Goal: Transaction & Acquisition: Purchase product/service

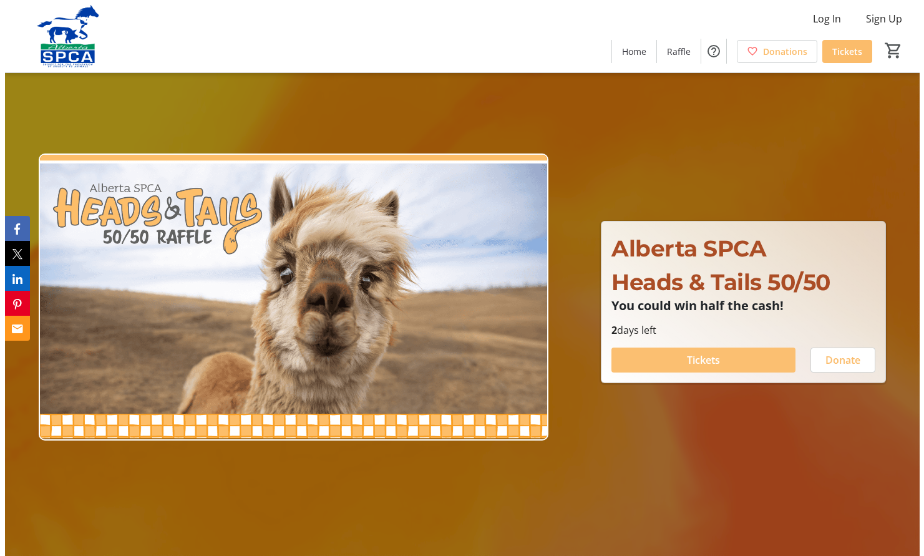
scroll to position [0, 1]
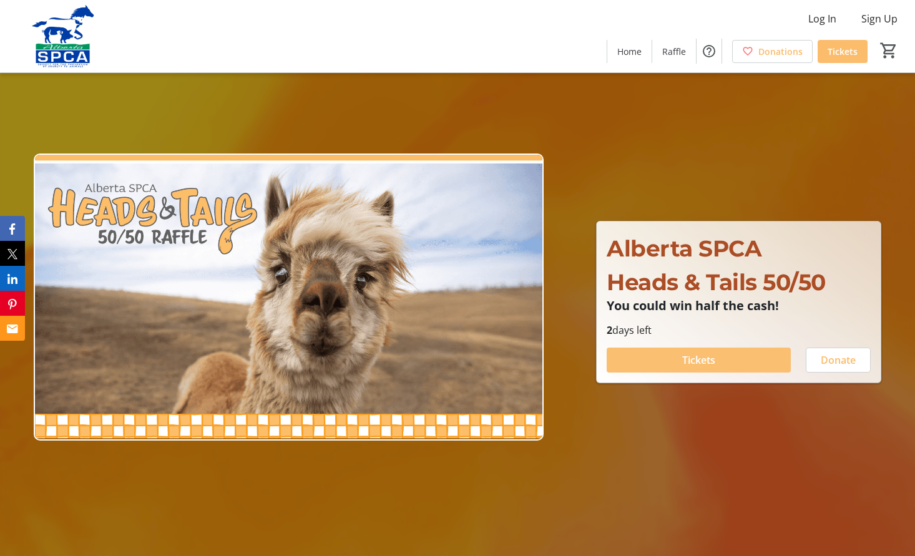
click at [700, 357] on span "Tickets" at bounding box center [698, 359] width 33 height 15
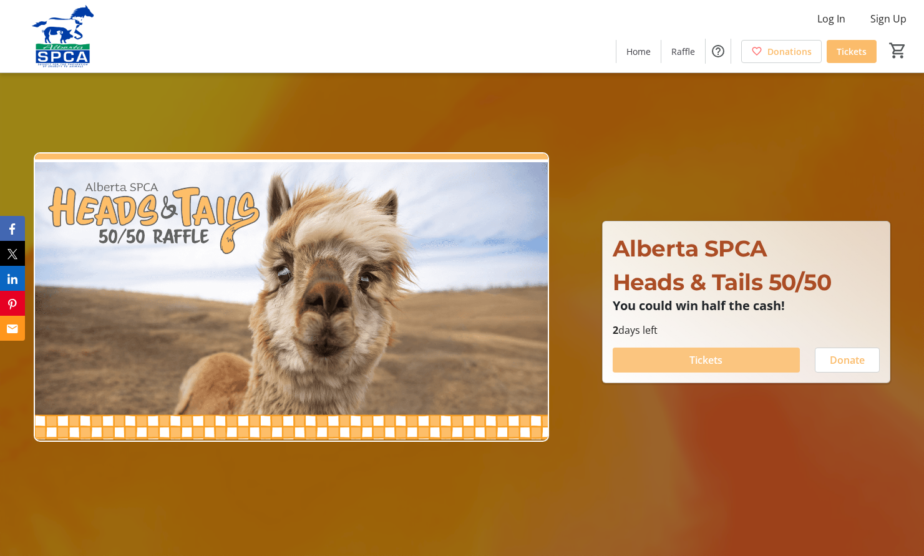
scroll to position [0, 1]
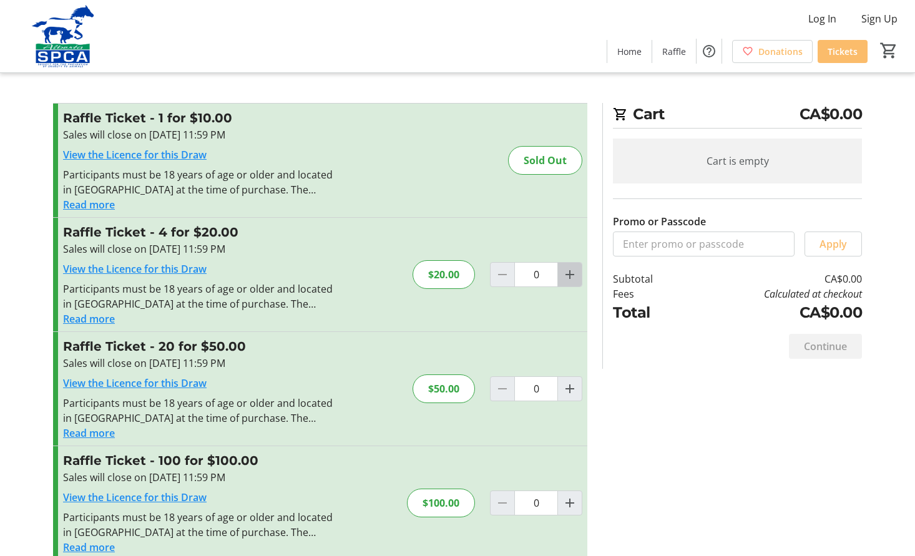
click at [568, 273] on mat-icon "Increment by one" at bounding box center [569, 274] width 15 height 15
type input "1"
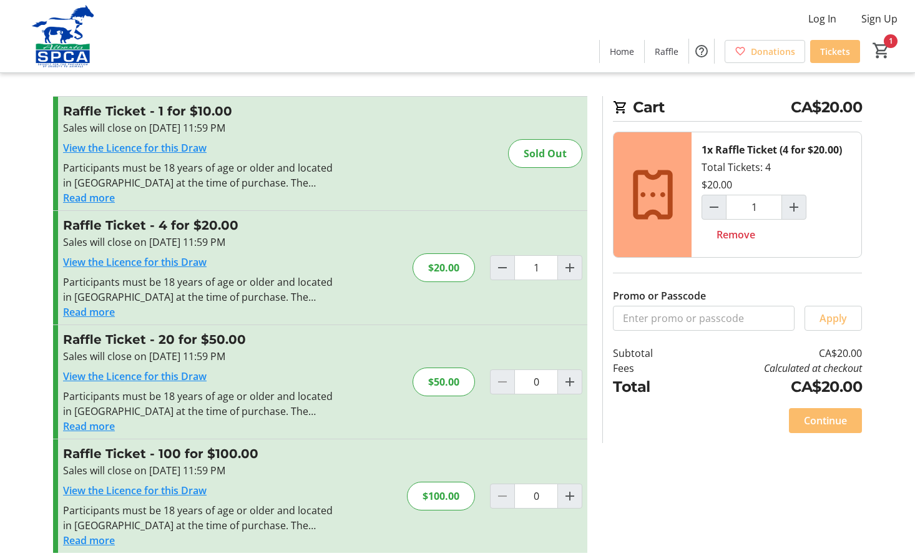
scroll to position [6, 0]
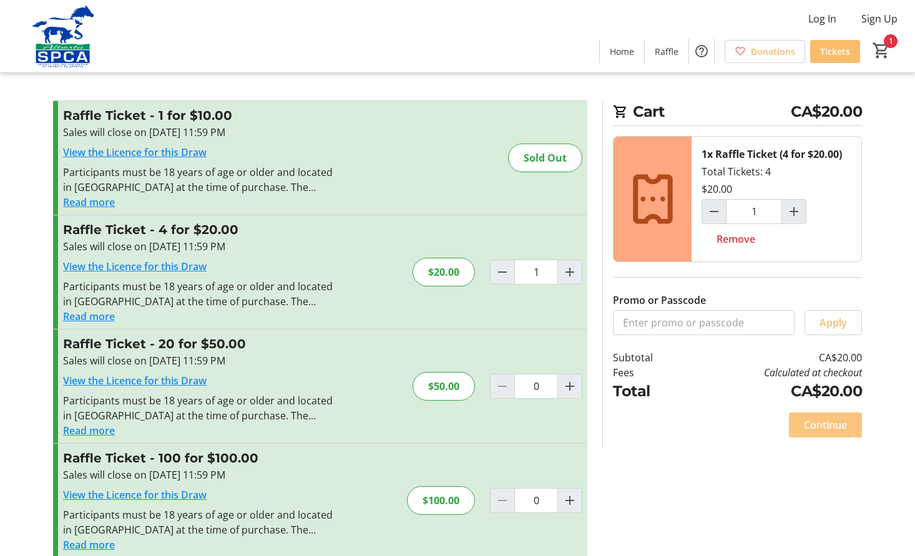
click at [830, 420] on span "Continue" at bounding box center [824, 424] width 43 height 15
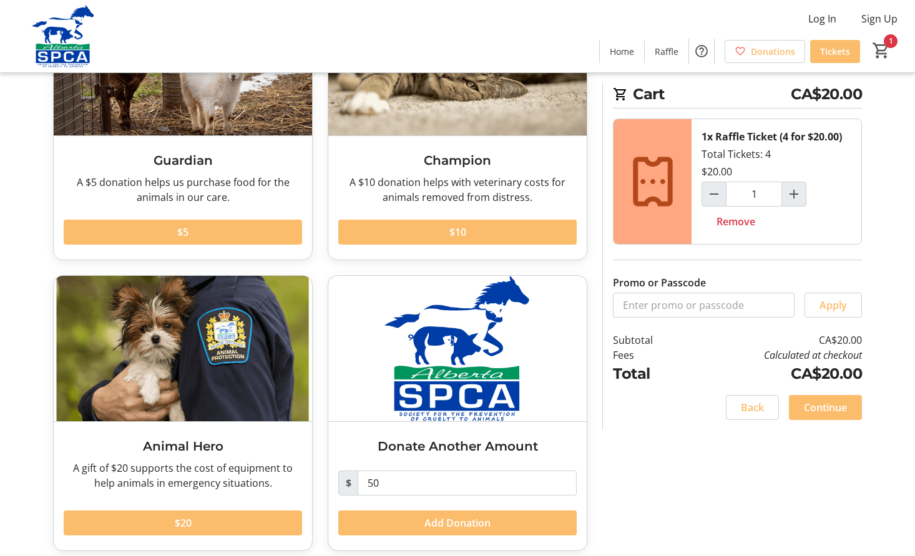
scroll to position [150, 1]
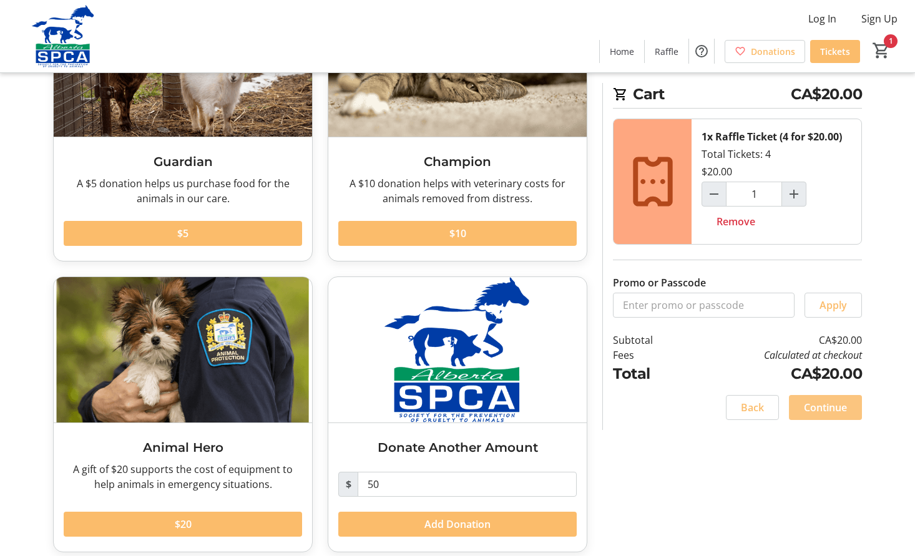
click at [824, 406] on span "Continue" at bounding box center [824, 407] width 43 height 15
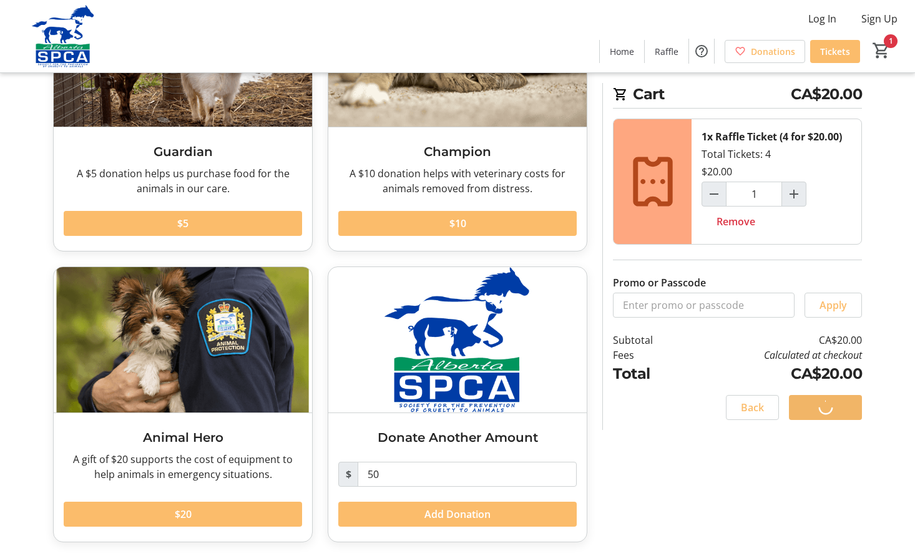
scroll to position [161, 1]
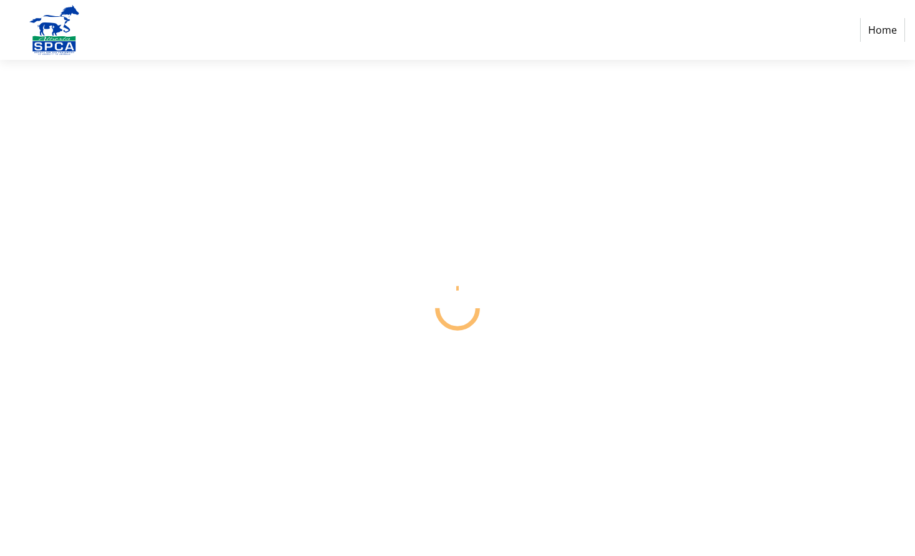
select select "CA"
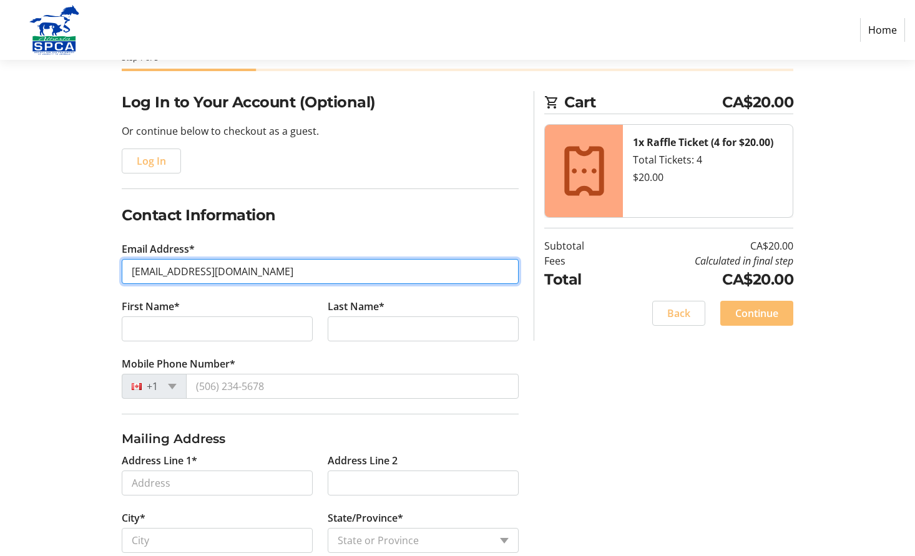
scroll to position [72, 0]
type input "[EMAIL_ADDRESS][DOMAIN_NAME]"
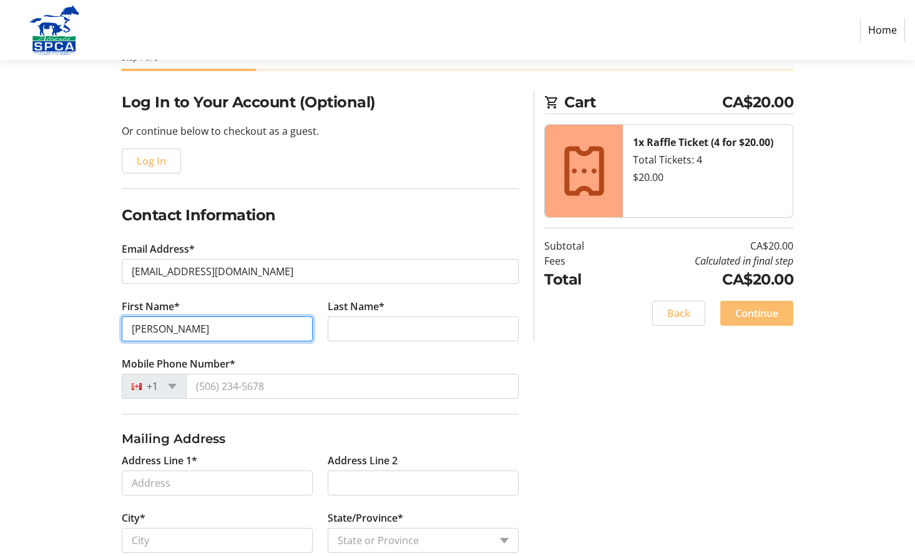
scroll to position [79, 0]
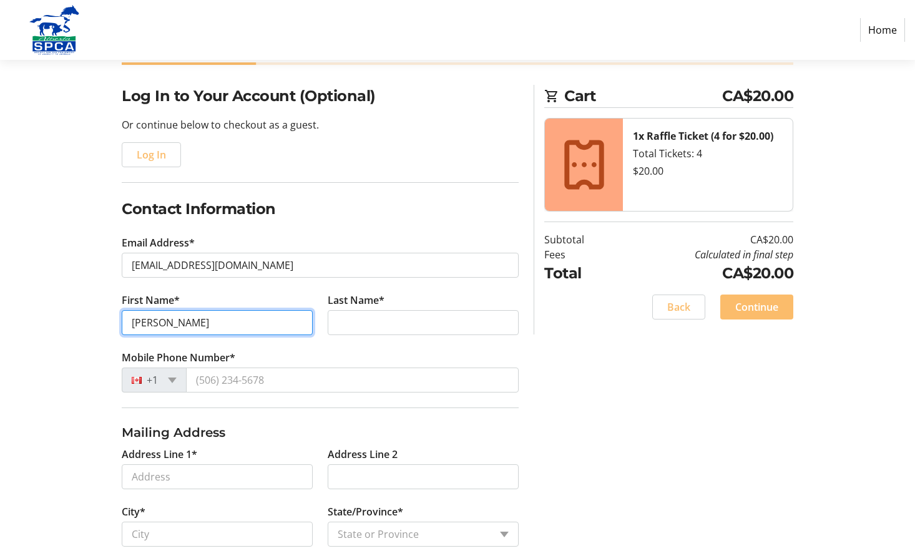
type input "[PERSON_NAME]"
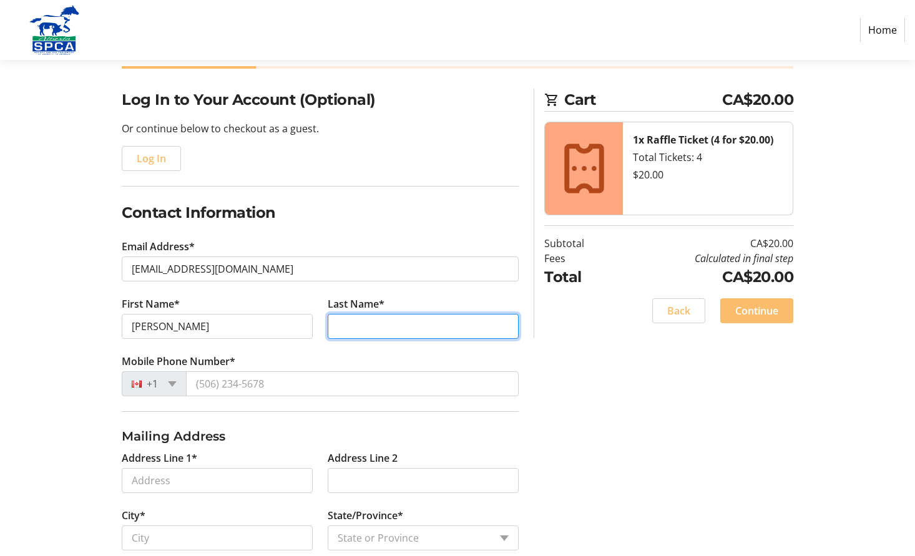
scroll to position [76, 0]
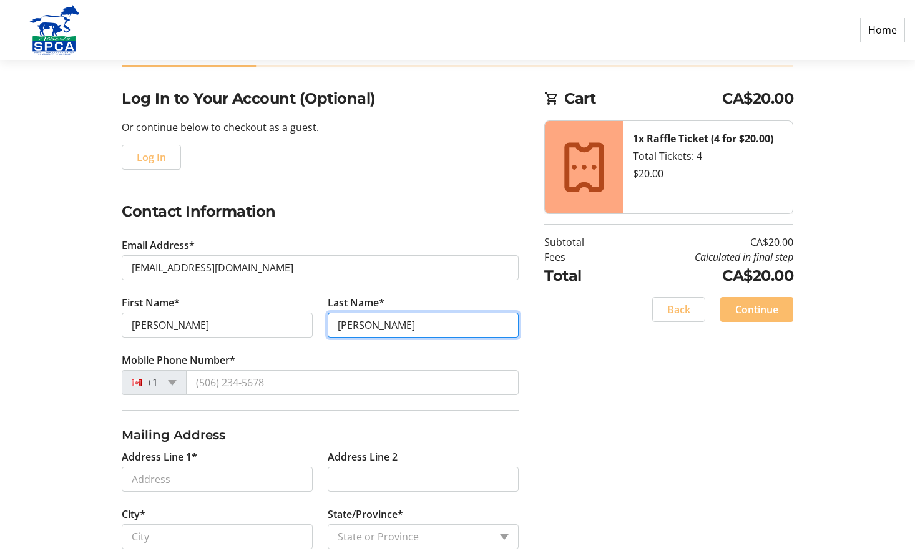
type input "[PERSON_NAME]"
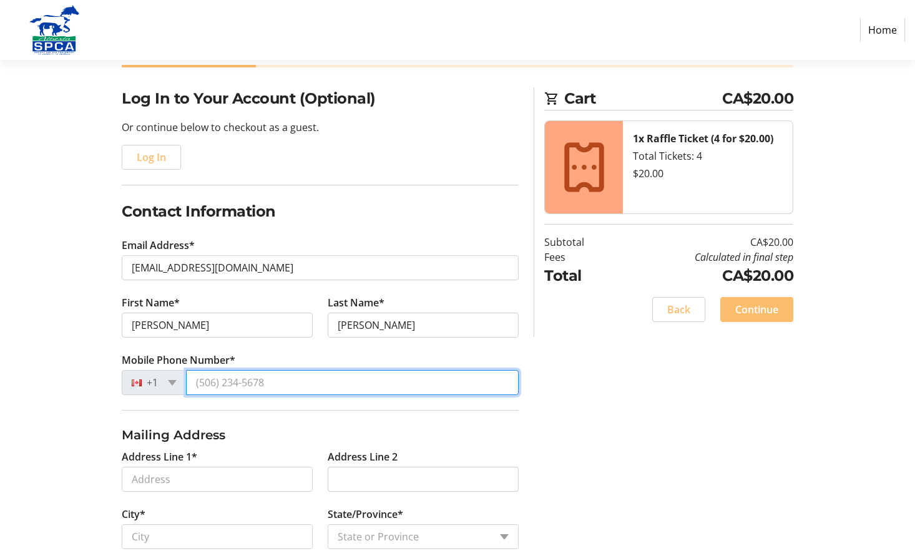
drag, startPoint x: 205, startPoint y: 384, endPoint x: 216, endPoint y: 386, distance: 11.5
type input "[PHONE_NUMBER]"
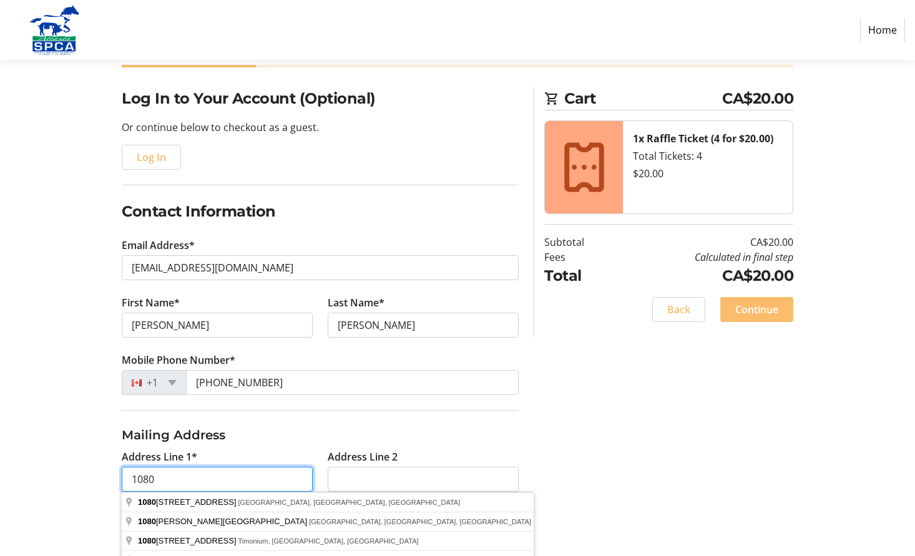
type input "10803"
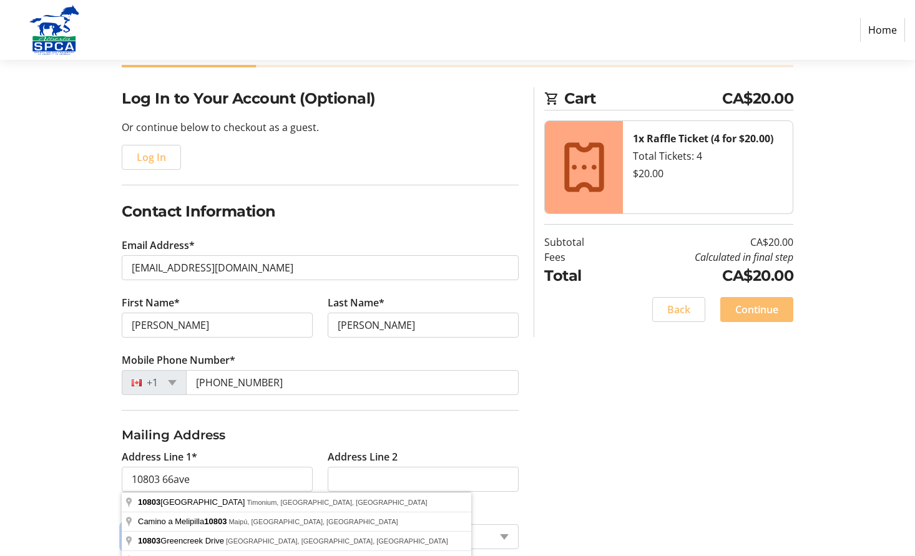
type input "10803 66ave"
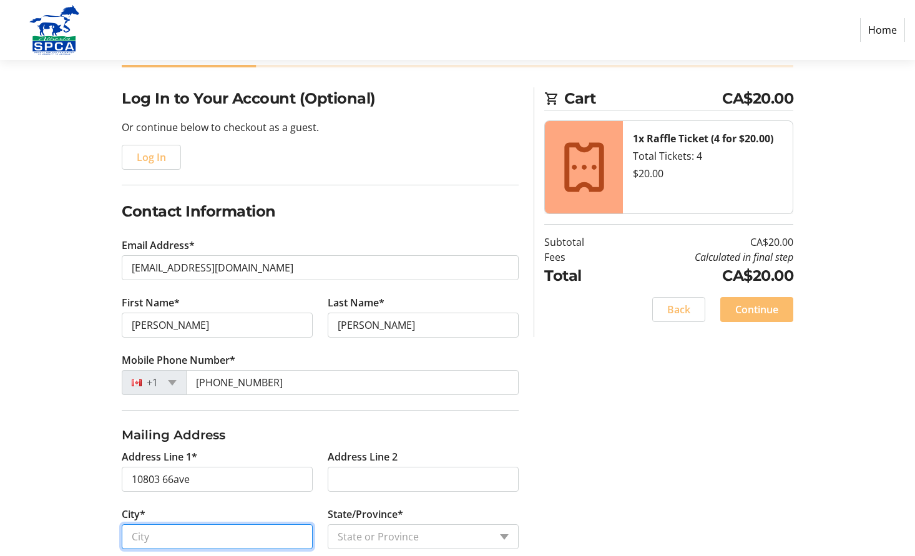
type input "[GEOGRAPHIC_DATA]"
select select "AB"
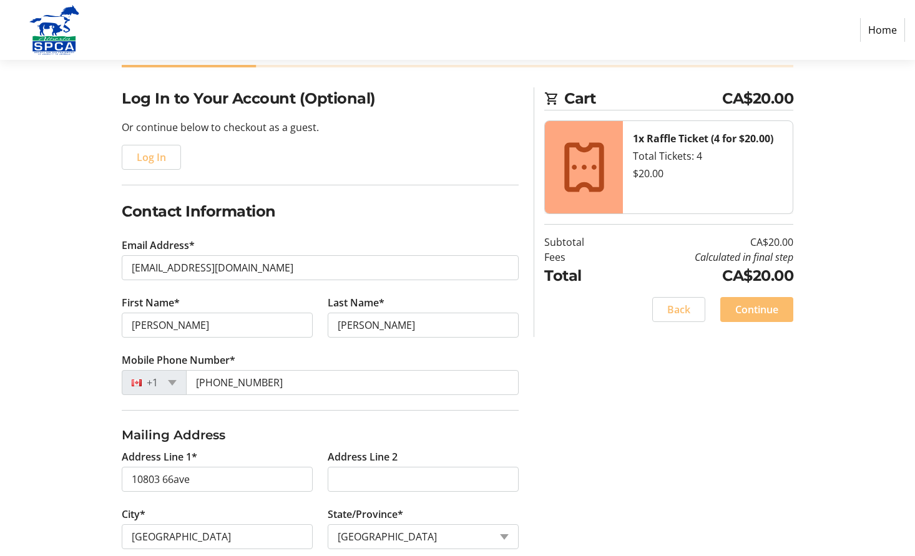
type input "t6h1y1"
type input "[STREET_ADDRESS]"
type input "Timonium"
select select
type input "21093"
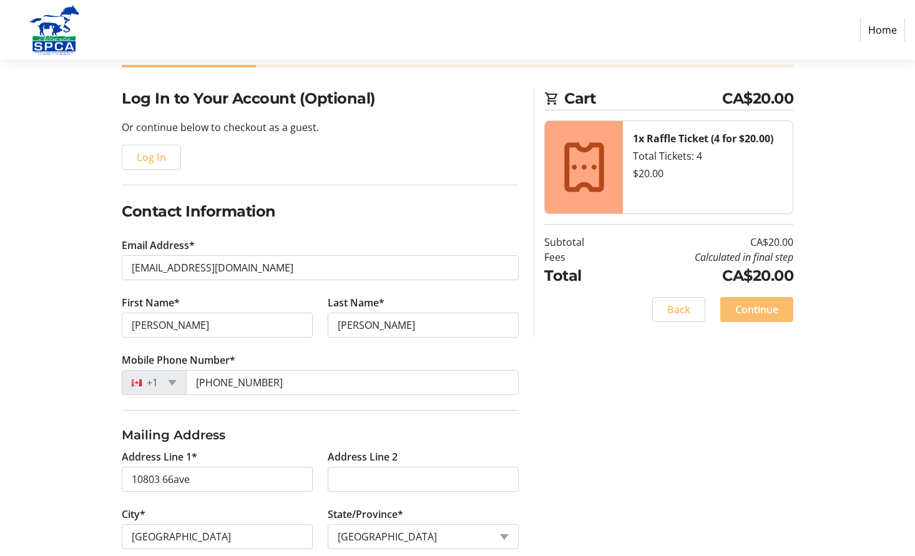
select select "US"
type input "t6h1y1"
select select "CA"
select select
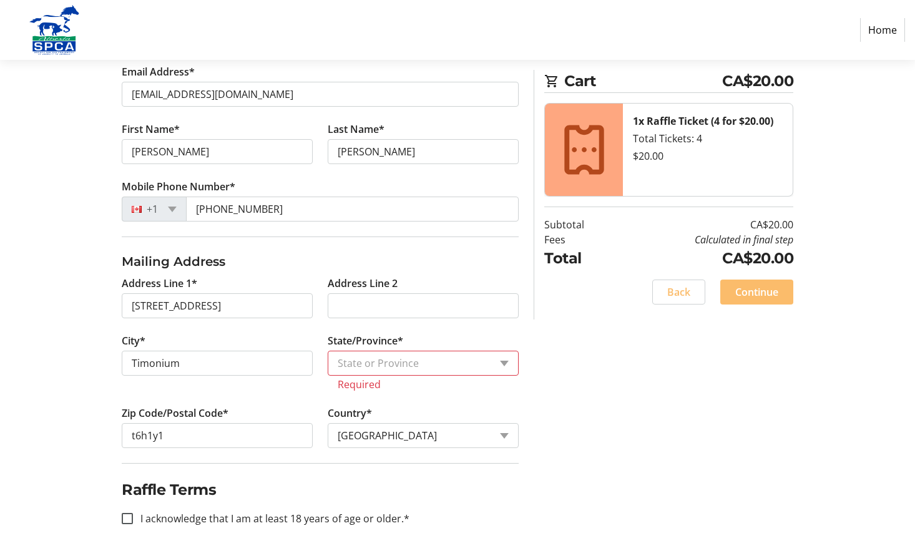
scroll to position [244, 0]
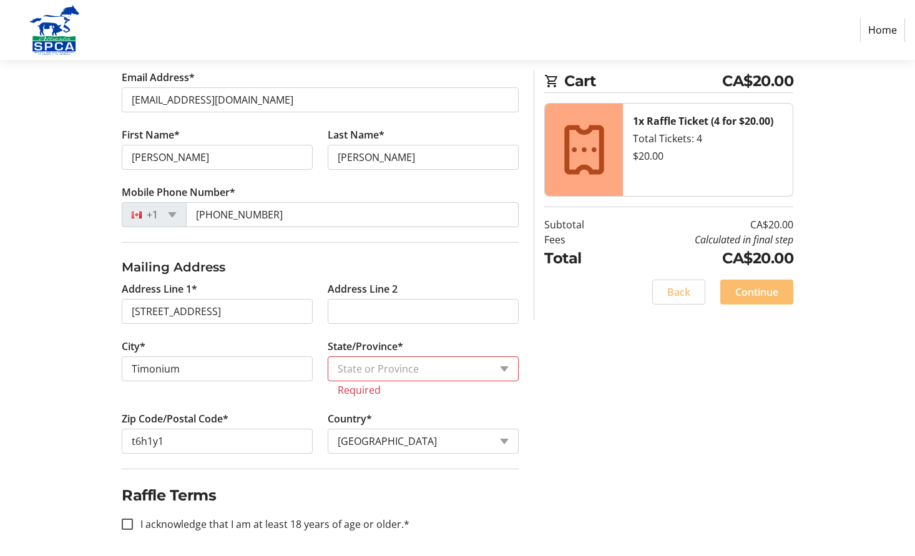
type input "10803 66 Avenue Northwest"
type input "Edmonton"
select select "AB"
type input "T6H 1Y1"
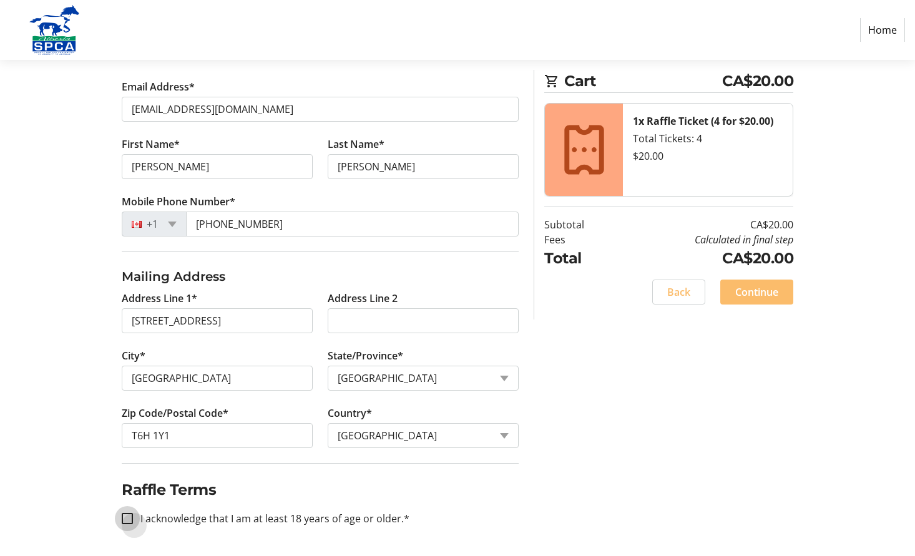
drag, startPoint x: 126, startPoint y: 517, endPoint x: 193, endPoint y: 505, distance: 68.4
click at [128, 517] on input "I acknowledge that I am at least 18 years of age or older.*" at bounding box center [127, 518] width 11 height 11
checkbox input "true"
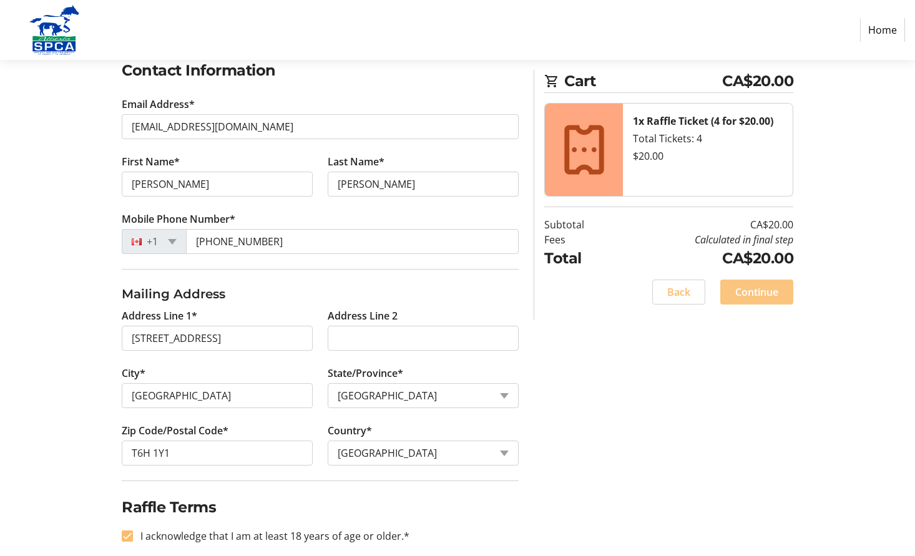
scroll to position [213, 0]
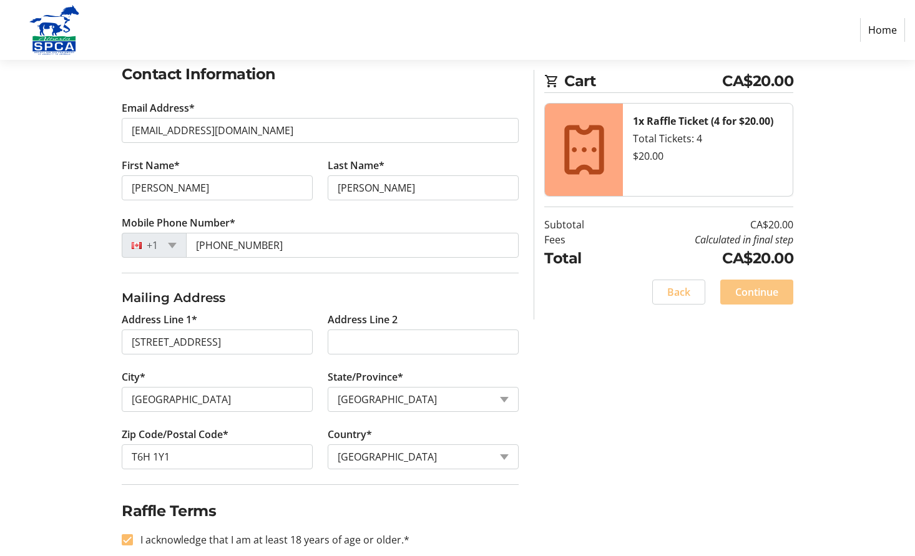
click at [754, 293] on span "Continue" at bounding box center [756, 291] width 43 height 15
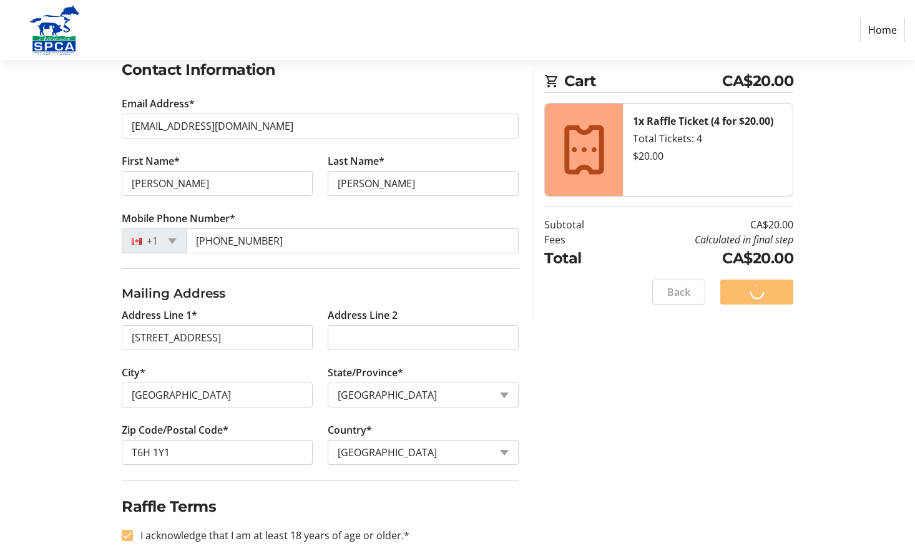
scroll to position [218, 0]
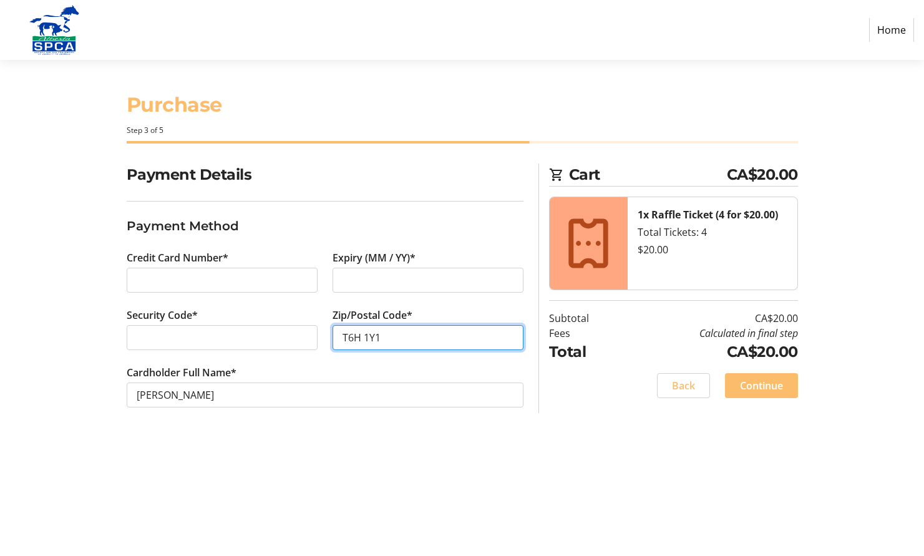
type input "T6H 1Y1"
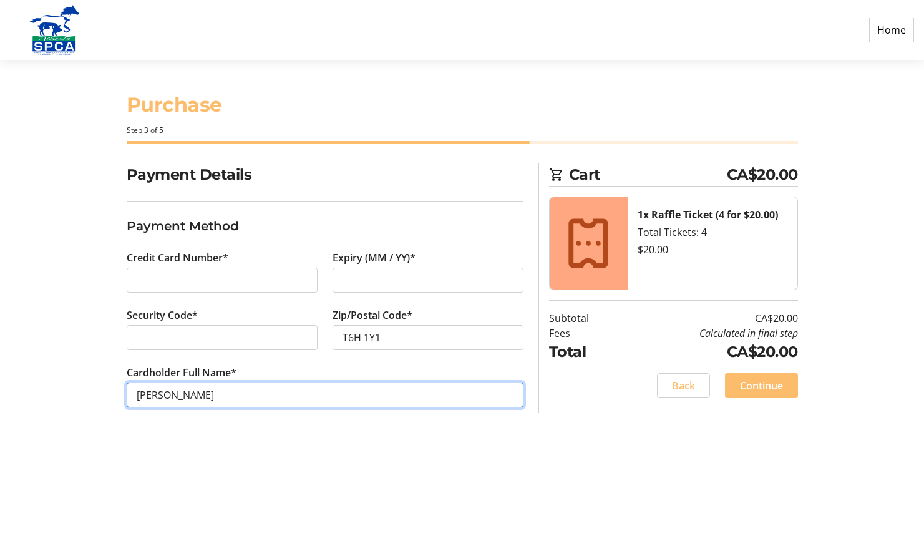
click at [175, 395] on input "Barbara Lavallee" at bounding box center [325, 394] width 397 height 25
type input "Barbara E Lavallee"
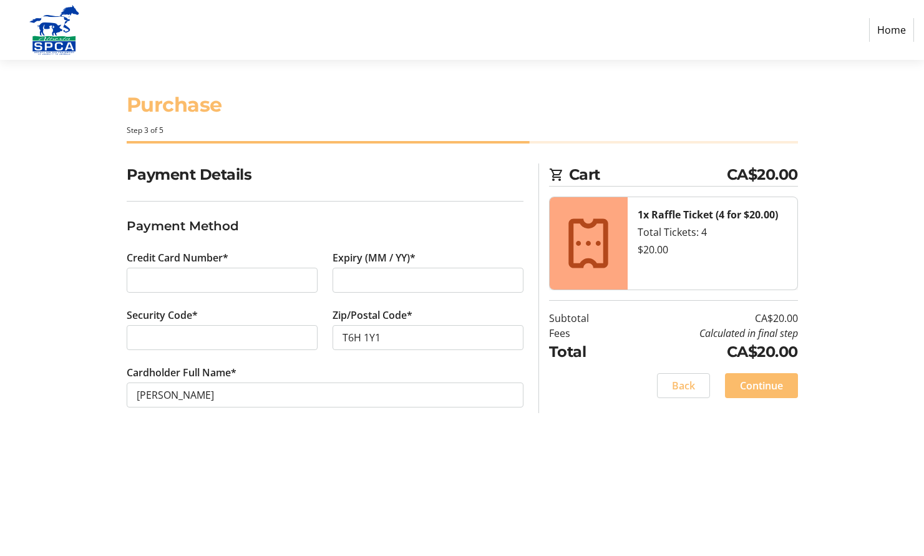
click at [766, 383] on span "Continue" at bounding box center [761, 385] width 43 height 15
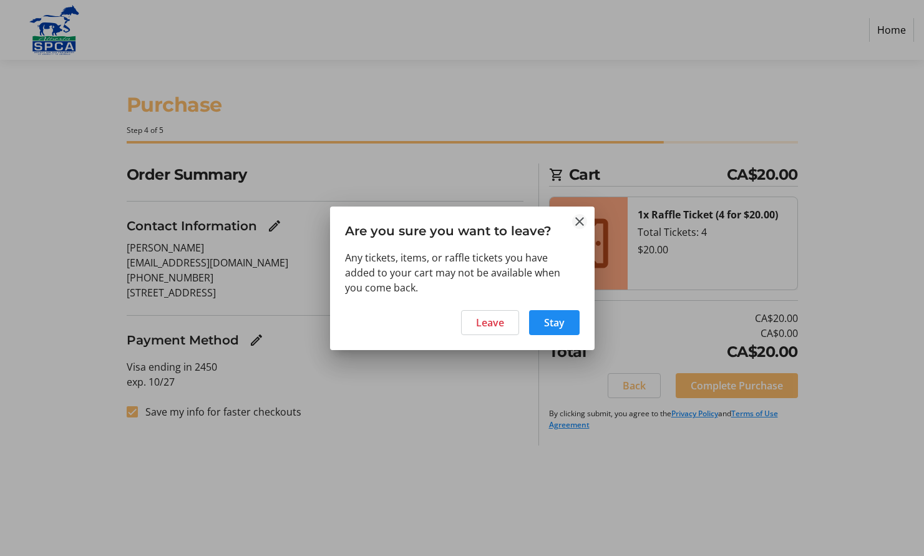
click at [577, 218] on mat-icon "Close" at bounding box center [579, 221] width 15 height 15
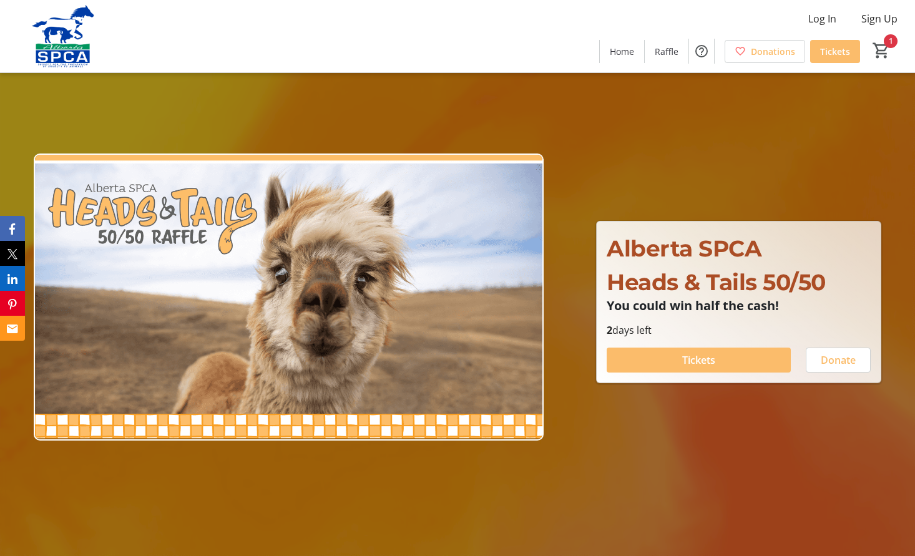
click at [829, 357] on span "Donate" at bounding box center [837, 359] width 35 height 15
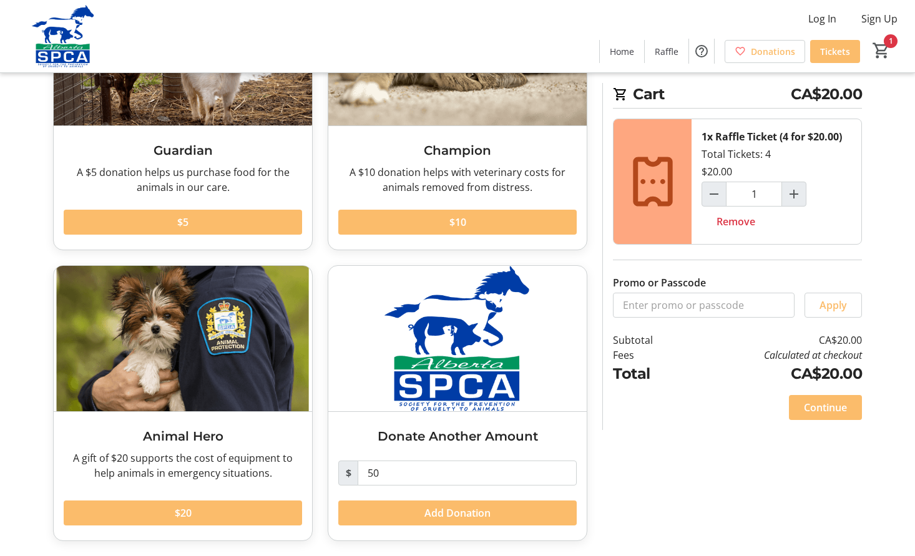
scroll to position [156, 0]
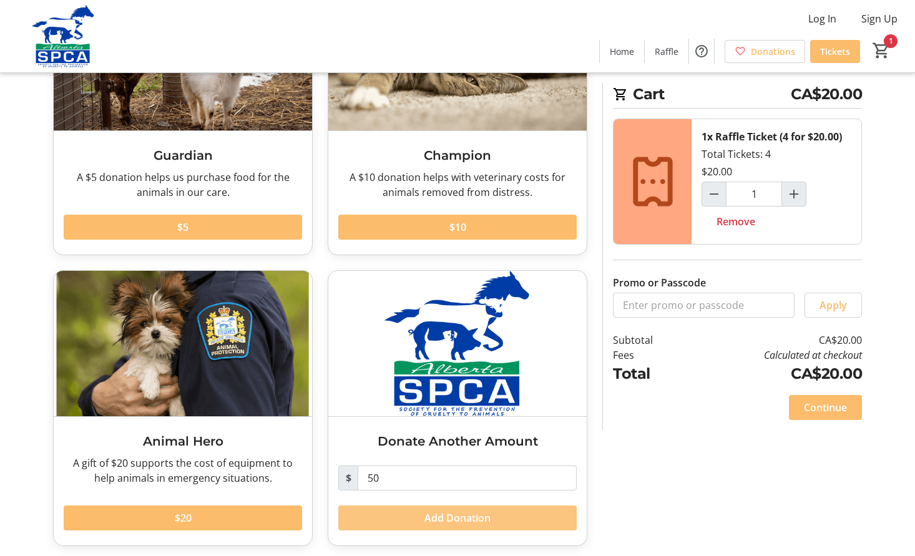
click at [447, 517] on span "Add Donation" at bounding box center [457, 517] width 66 height 15
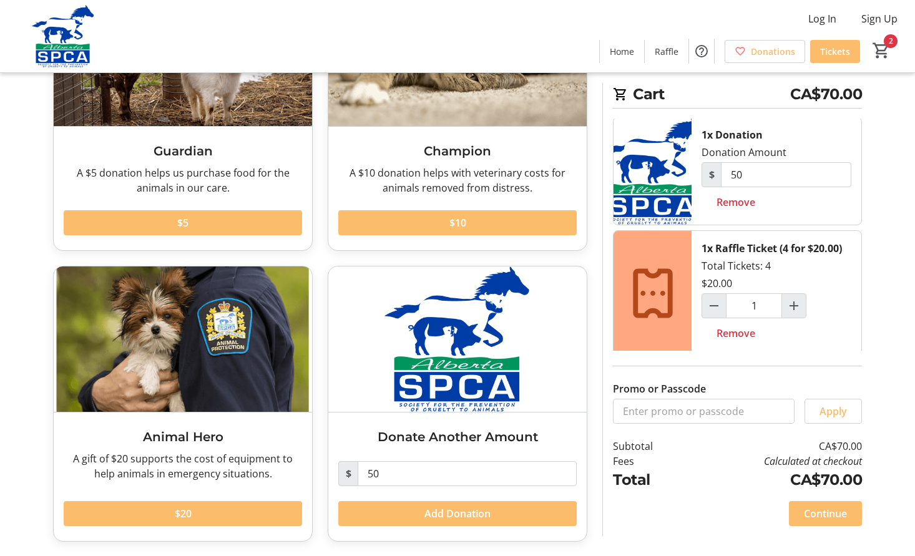
scroll to position [4, 0]
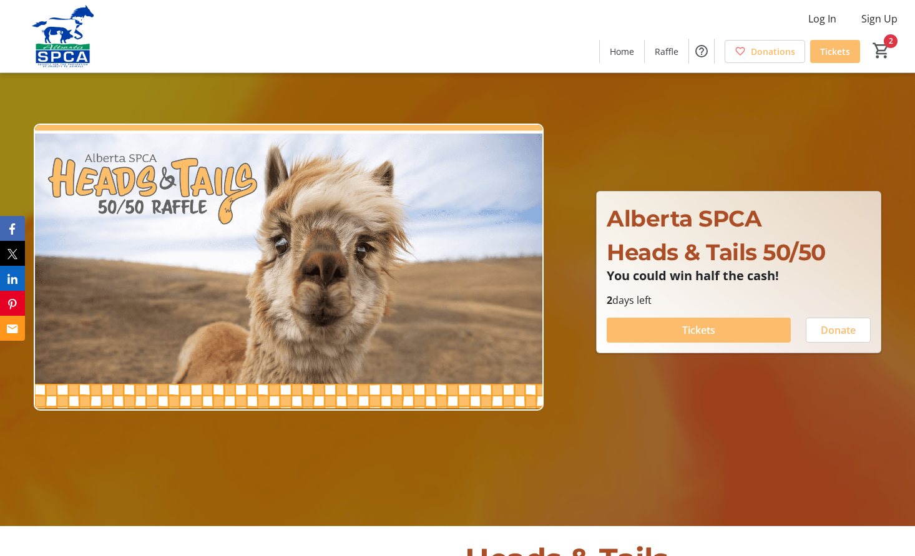
scroll to position [2, 0]
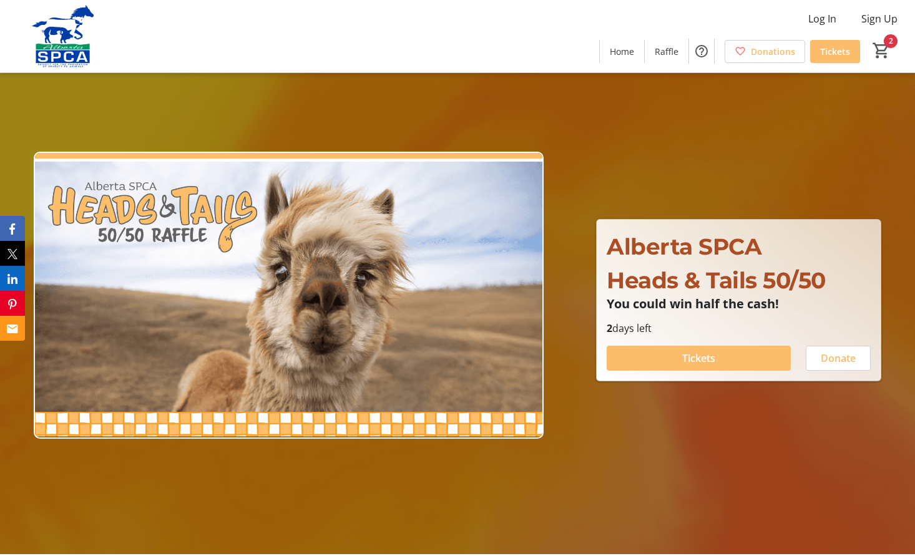
type input "1"
